Goal: Information Seeking & Learning: Learn about a topic

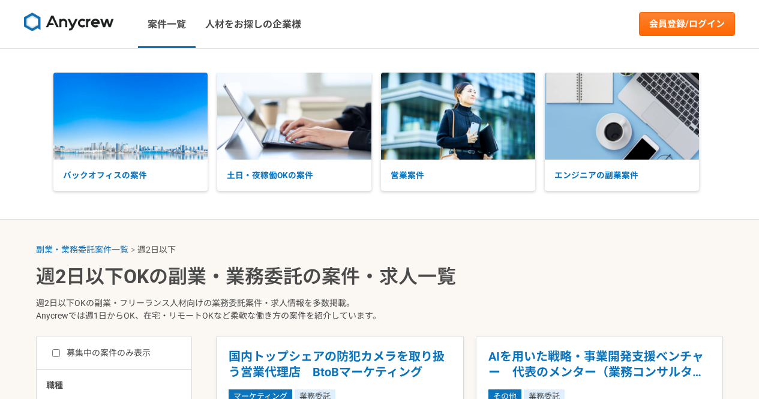
select select "2"
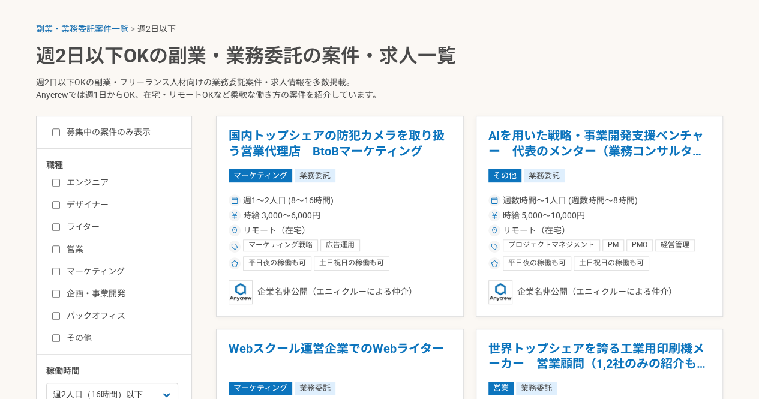
scroll to position [240, 0]
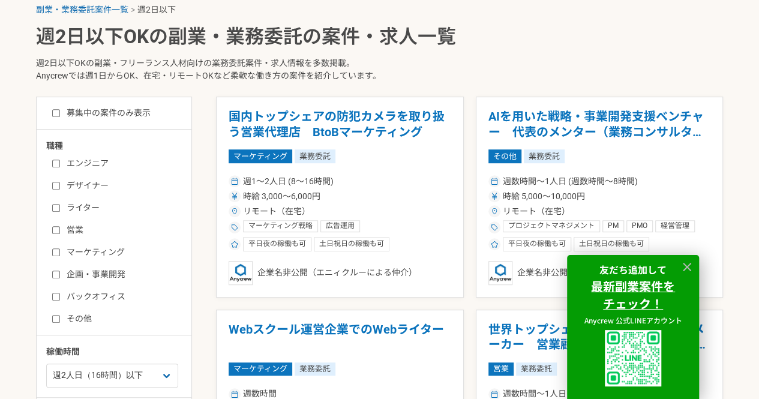
click at [55, 163] on input "エンジニア" at bounding box center [56, 164] width 8 height 8
checkbox input "true"
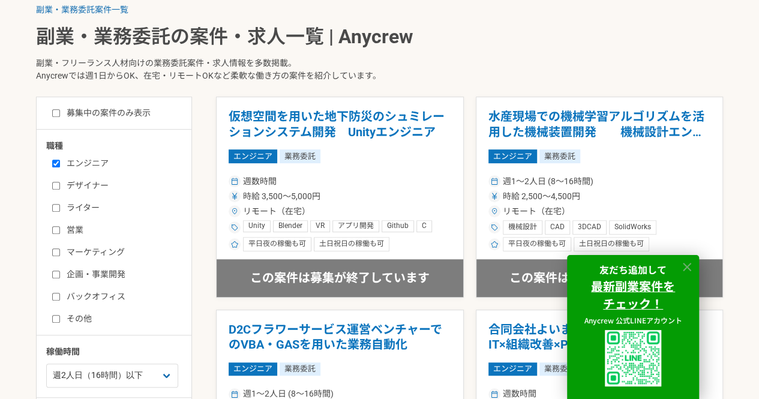
click at [685, 266] on icon at bounding box center [687, 267] width 14 height 14
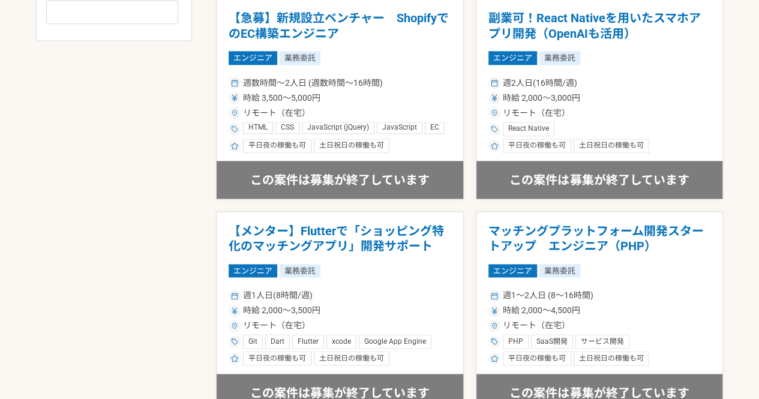
scroll to position [780, 0]
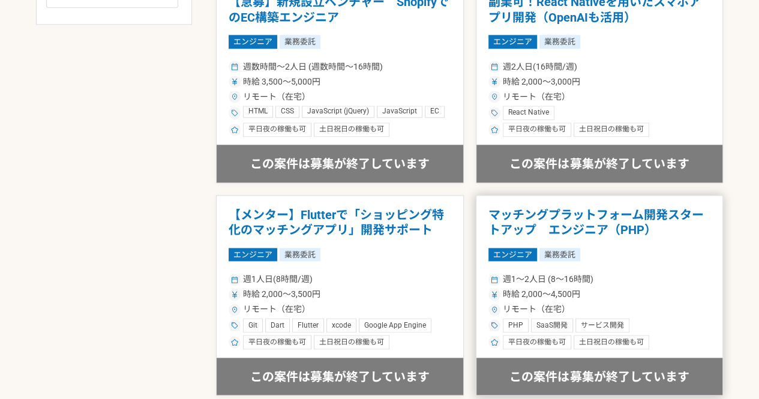
click at [517, 227] on h1 "マッチングプラットフォーム開発スタートアップ　エンジニア（PHP）" at bounding box center [599, 223] width 223 height 31
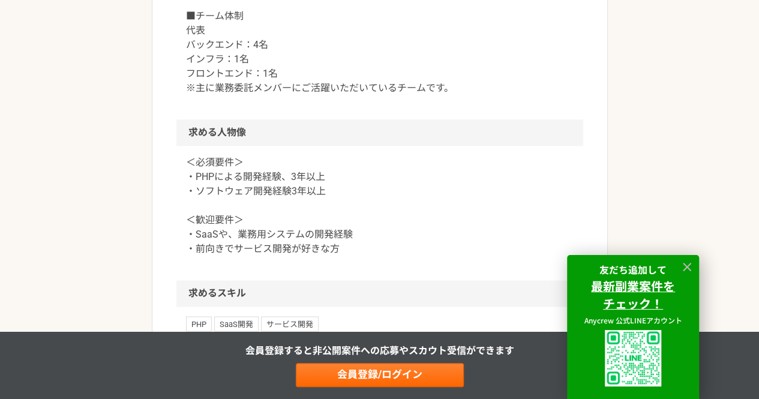
scroll to position [840, 0]
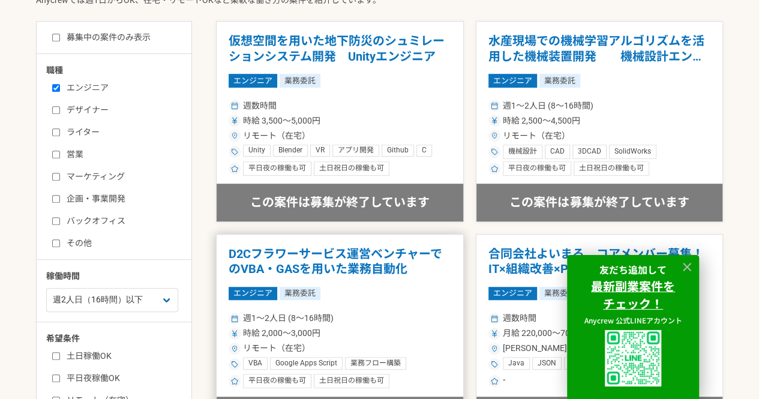
scroll to position [420, 0]
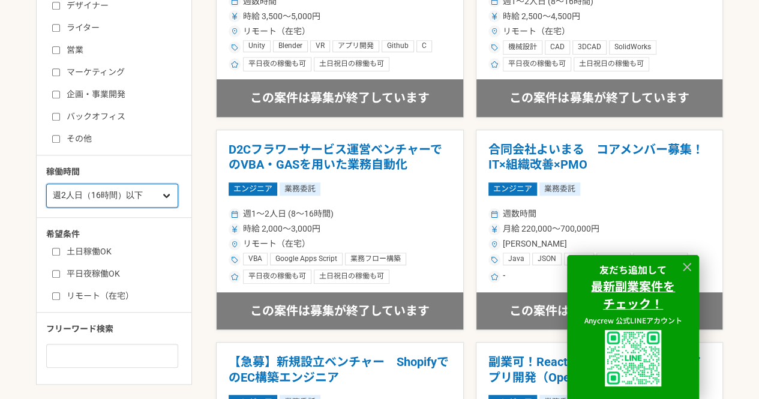
click at [132, 197] on select "週1人日（8時間）以下 週2人日（16時間）以下 週3人日（24時間）以下 週4人日（32時間）以下 週5人日（40時間）以下" at bounding box center [112, 196] width 132 height 24
select select "3"
click at [46, 184] on select "週1人日（8時間）以下 週2人日（16時間）以下 週3人日（24時間）以下 週4人日（32時間）以下 週5人日（40時間）以下" at bounding box center [112, 196] width 132 height 24
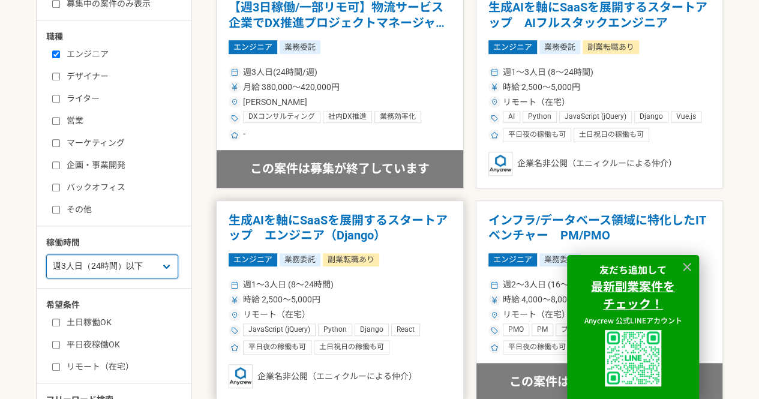
scroll to position [180, 0]
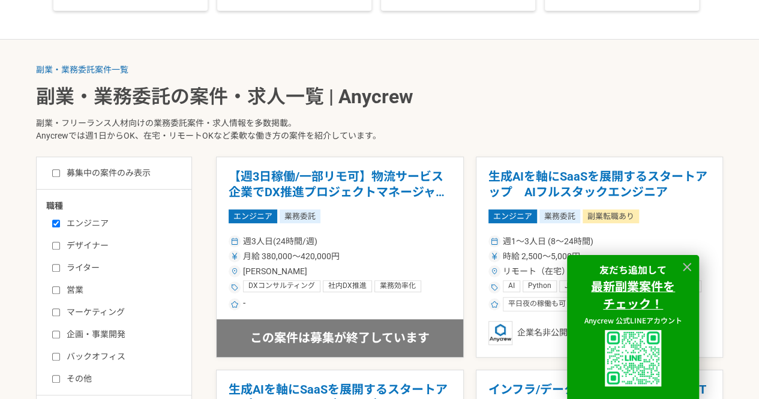
click at [694, 268] on div at bounding box center [687, 267] width 18 height 18
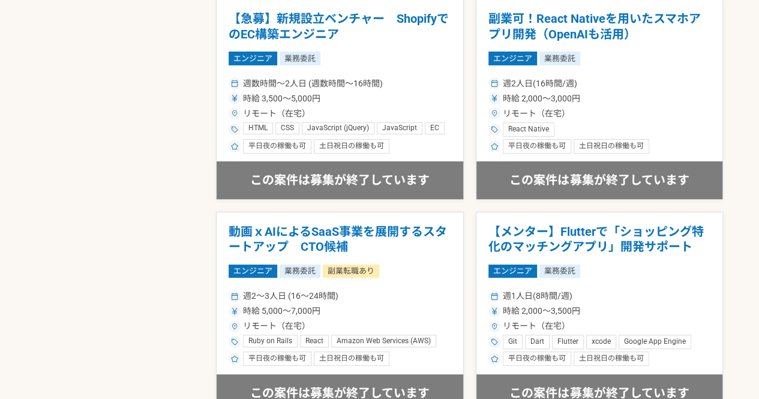
scroll to position [2160, 0]
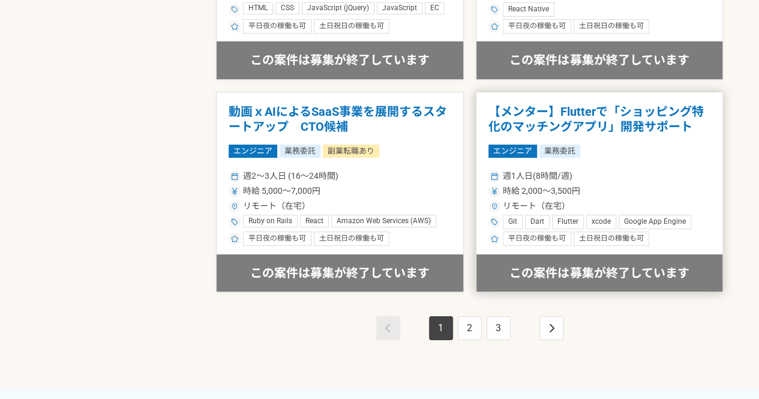
click at [605, 115] on h1 "【メンター】Flutterで「ショッピング特化のマッチングアプリ」開発サポート" at bounding box center [599, 119] width 223 height 31
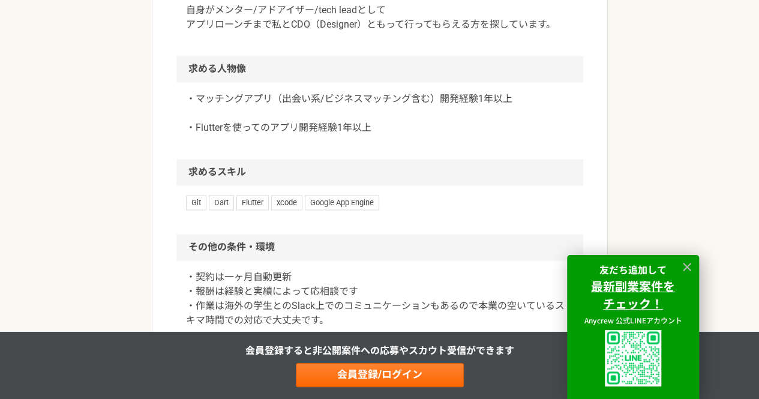
scroll to position [720, 0]
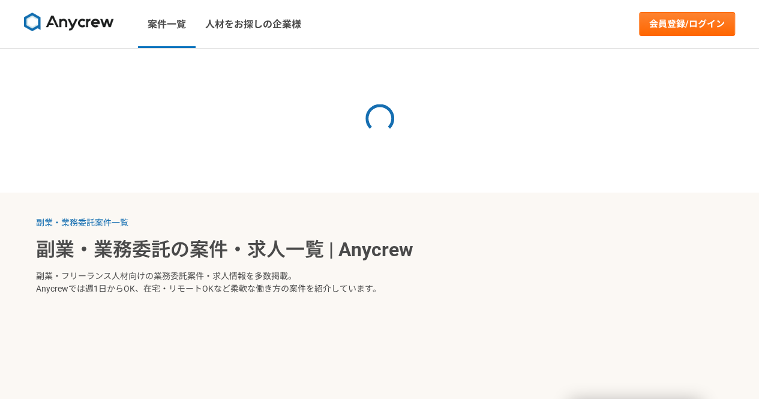
select select "3"
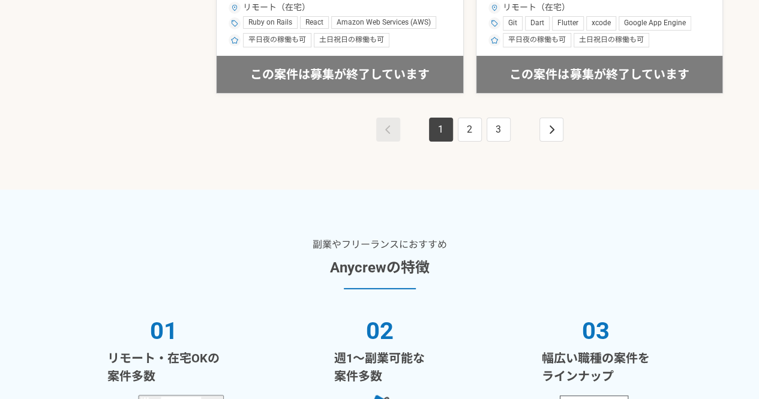
scroll to position [2340, 0]
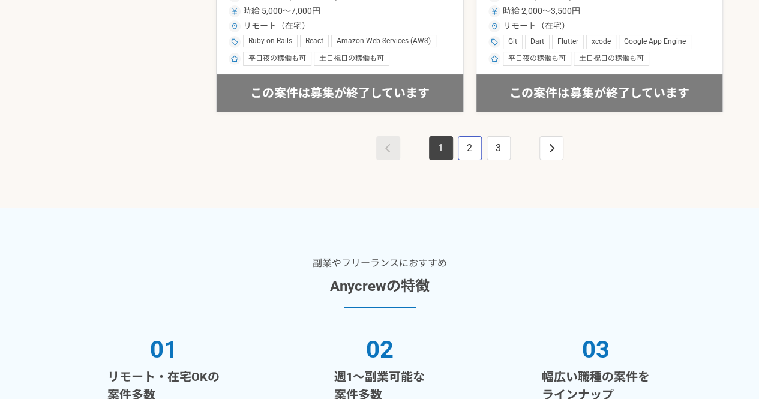
click at [467, 139] on link "2" at bounding box center [470, 148] width 24 height 24
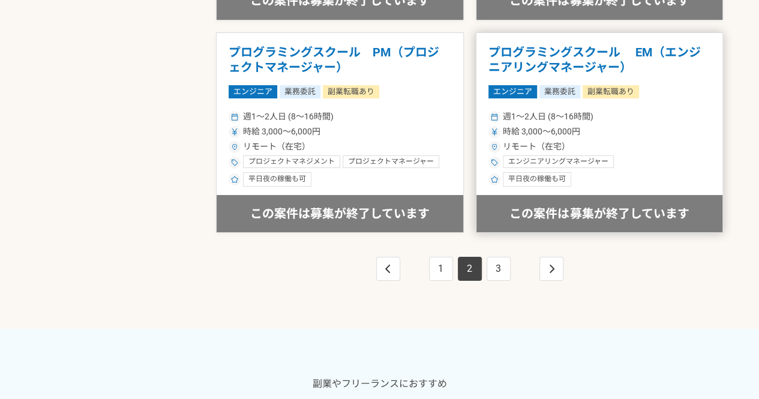
scroll to position [2220, 0]
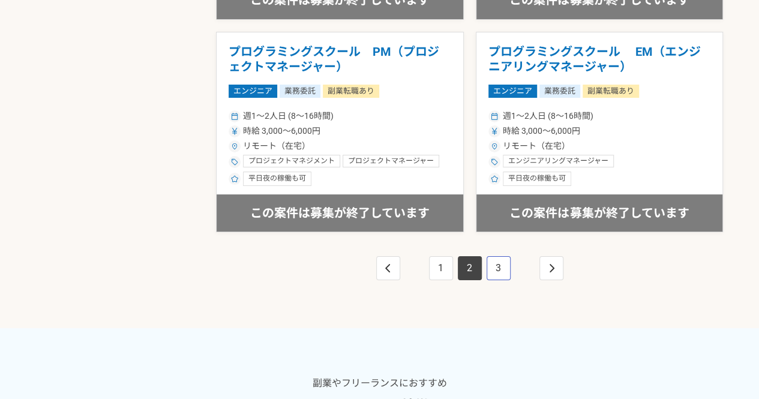
click at [497, 263] on link "3" at bounding box center [499, 268] width 24 height 24
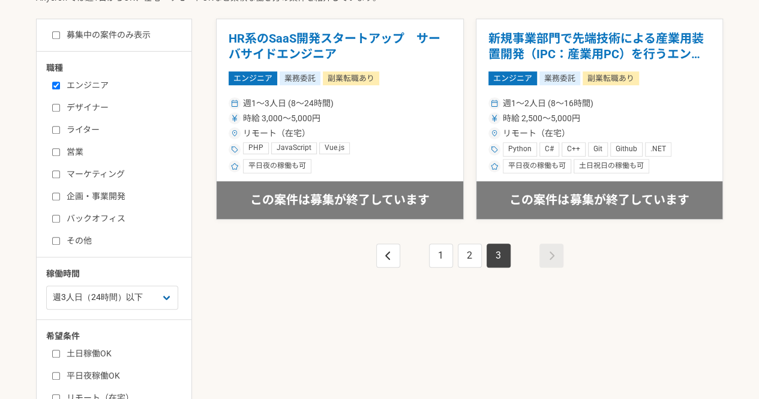
scroll to position [300, 0]
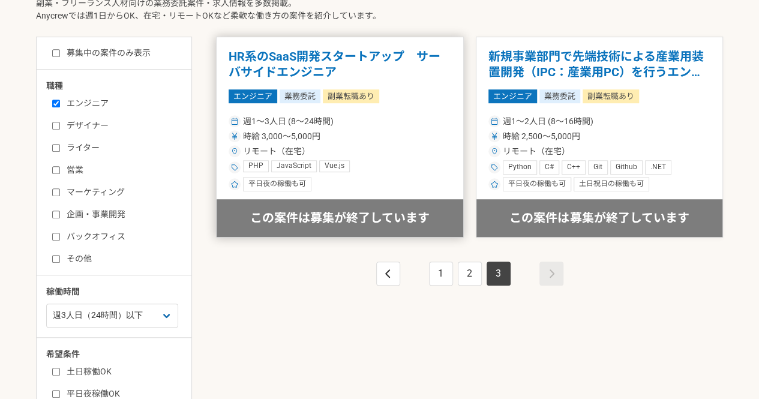
click at [298, 63] on h1 "HR系のSaaS開発スタートアップ　サーバサイドエンジニア" at bounding box center [340, 64] width 223 height 31
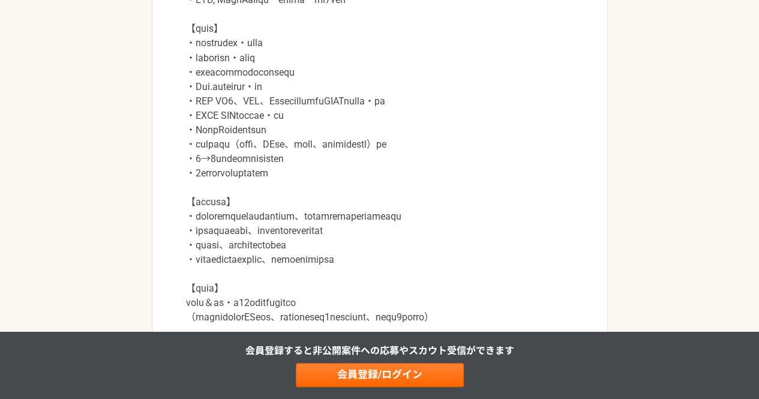
scroll to position [1080, 0]
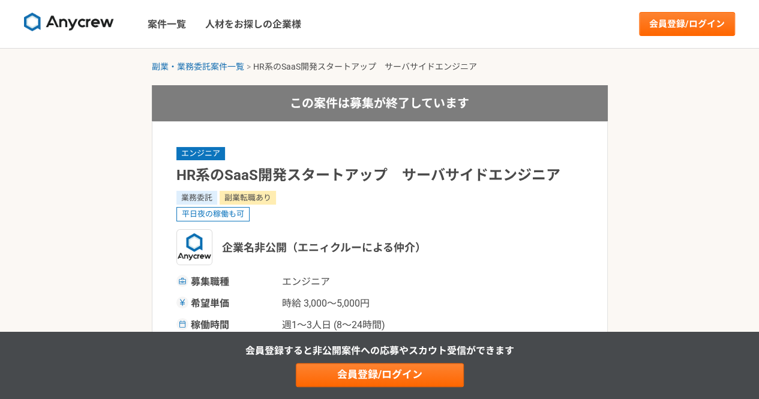
select select "3"
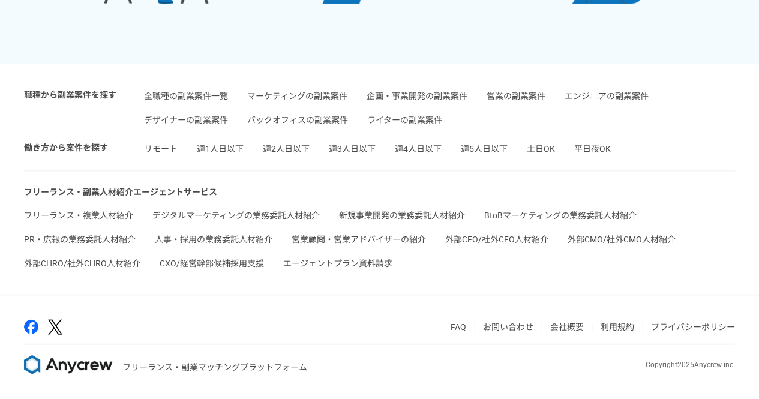
scroll to position [2863, 0]
